Goal: Find specific page/section: Find specific page/section

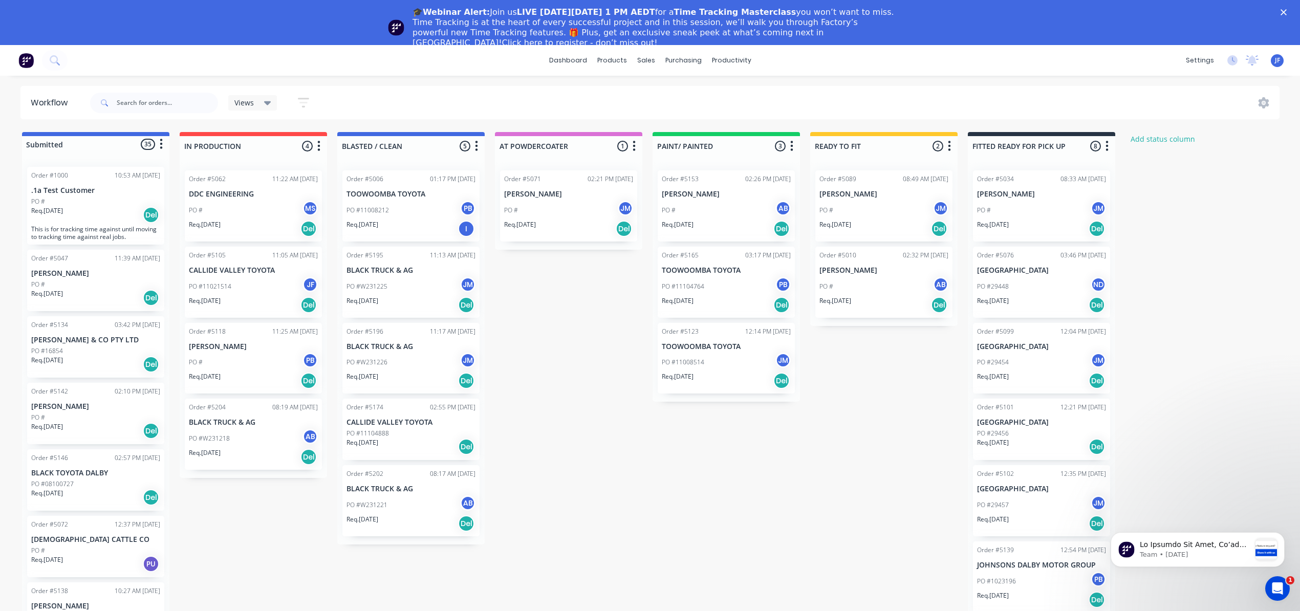
click at [577, 356] on div "Submitted 35 Status colour #4169E1 hex #4169E1 Save Cancel Summaries Total orde…" at bounding box center [697, 391] width 1410 height 518
click at [611, 58] on div "products" at bounding box center [612, 60] width 40 height 15
click at [641, 90] on div "Product Catalogue" at bounding box center [656, 94] width 63 height 9
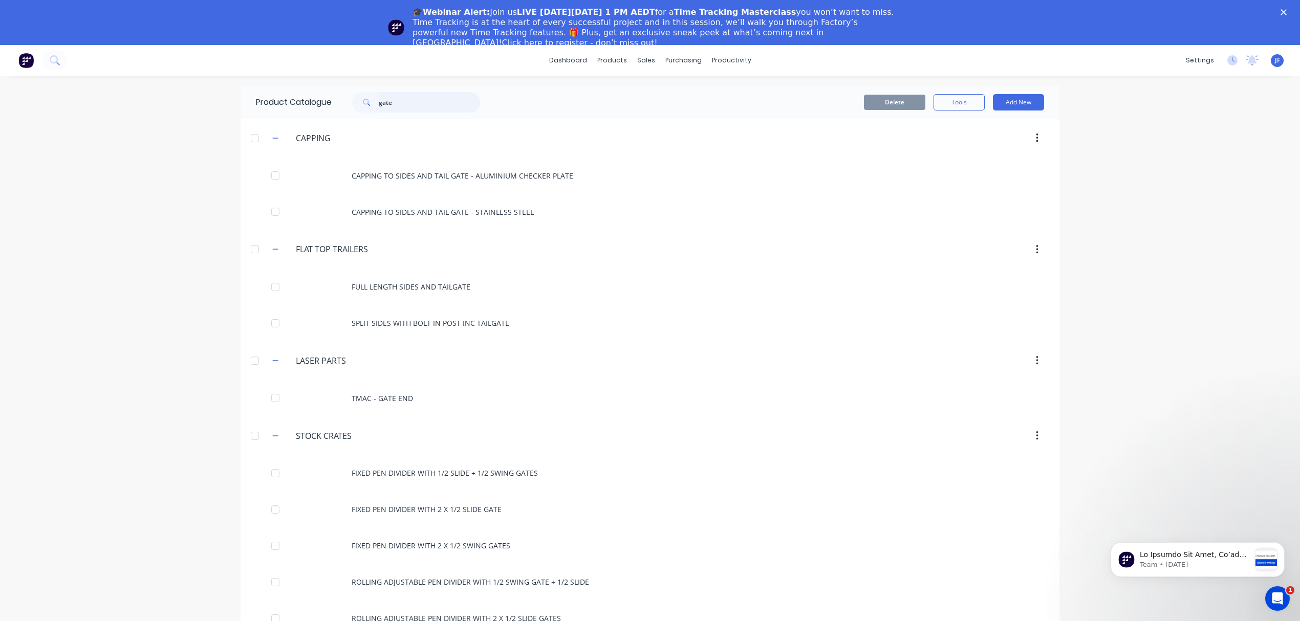
click at [395, 97] on input "gate" at bounding box center [429, 102] width 101 height 20
type input "g"
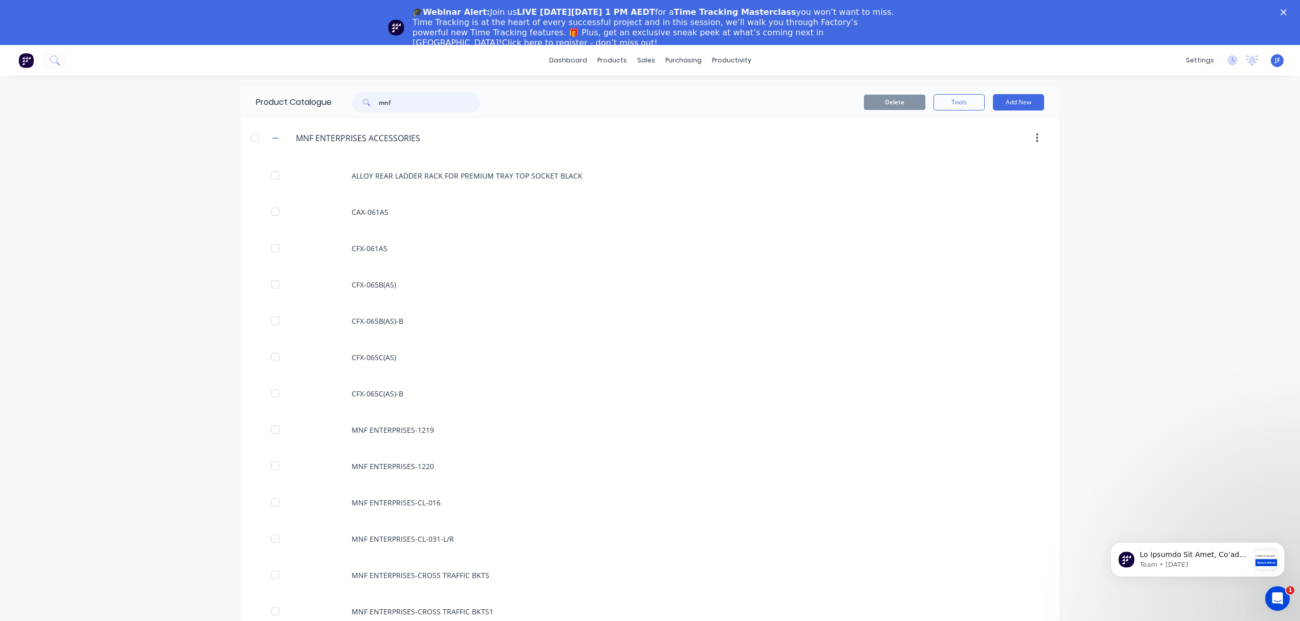
type input "mnf"
click at [733, 90] on div "Workflow" at bounding box center [744, 94] width 31 height 9
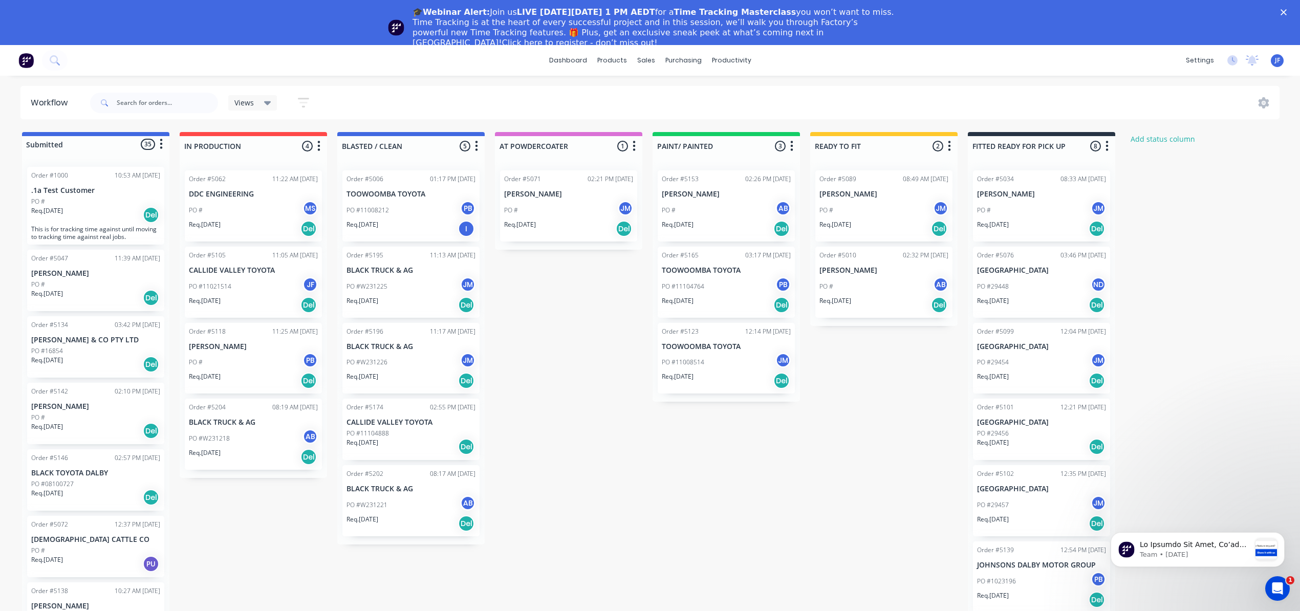
click at [564, 318] on div "Submitted 35 Status colour #4169E1 hex #4169E1 Save Cancel Summaries Total orde…" at bounding box center [697, 391] width 1410 height 518
click at [596, 336] on div "Submitted 35 Status colour #4169E1 hex #4169E1 Save Cancel Summaries Total orde…" at bounding box center [697, 391] width 1410 height 518
click at [648, 100] on link "Product Catalogue" at bounding box center [663, 93] width 136 height 20
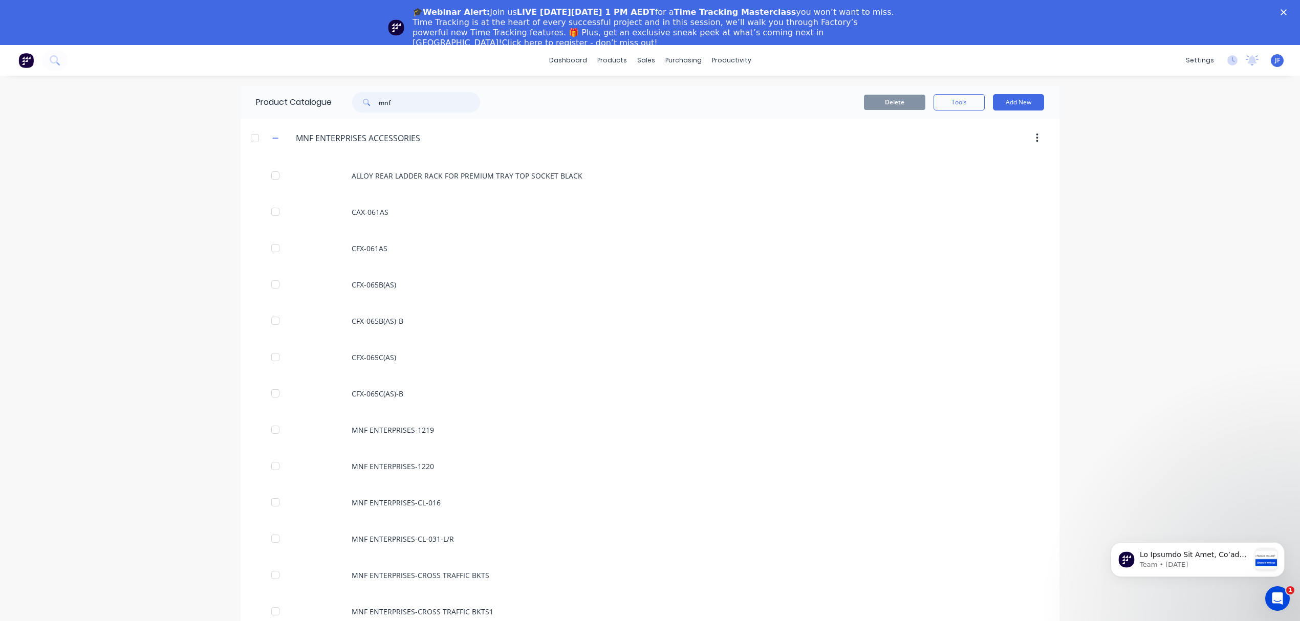
click at [409, 101] on input "mnf" at bounding box center [429, 102] width 101 height 20
type input "m"
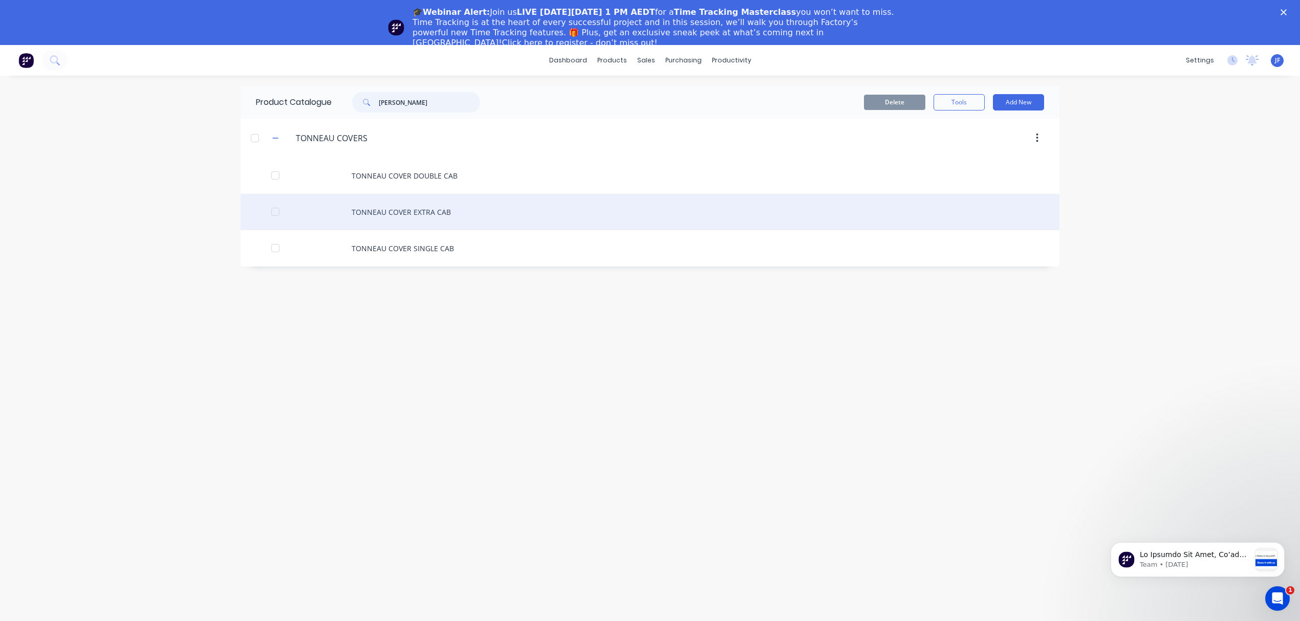
type input "[PERSON_NAME]"
click at [402, 210] on div "TONNEAU COVER EXTRA CAB" at bounding box center [650, 212] width 819 height 36
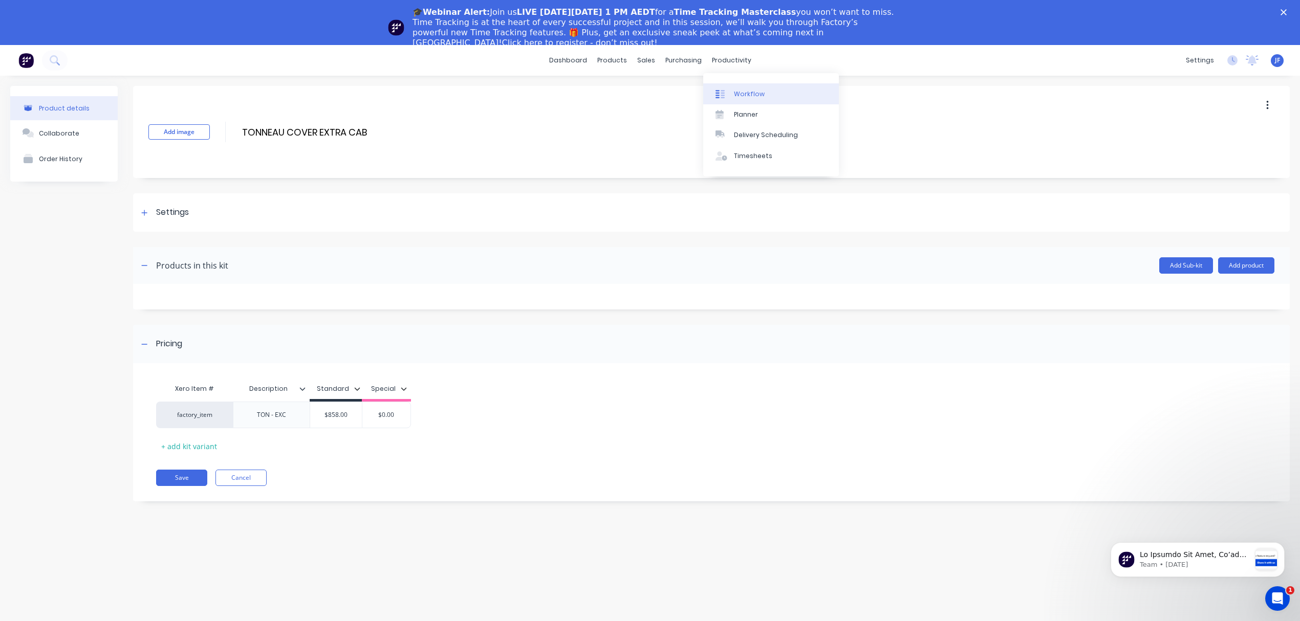
click at [744, 93] on div "Workflow" at bounding box center [749, 94] width 31 height 9
